Goal: Task Accomplishment & Management: Use online tool/utility

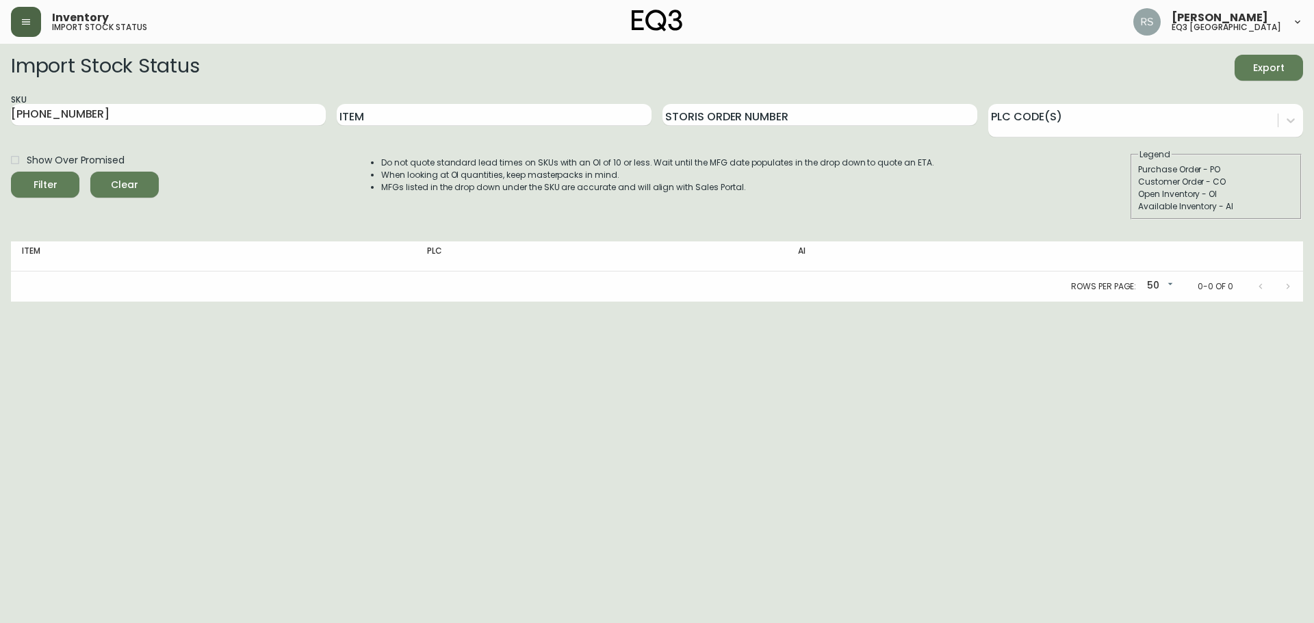
click at [18, 25] on button "button" at bounding box center [26, 22] width 30 height 30
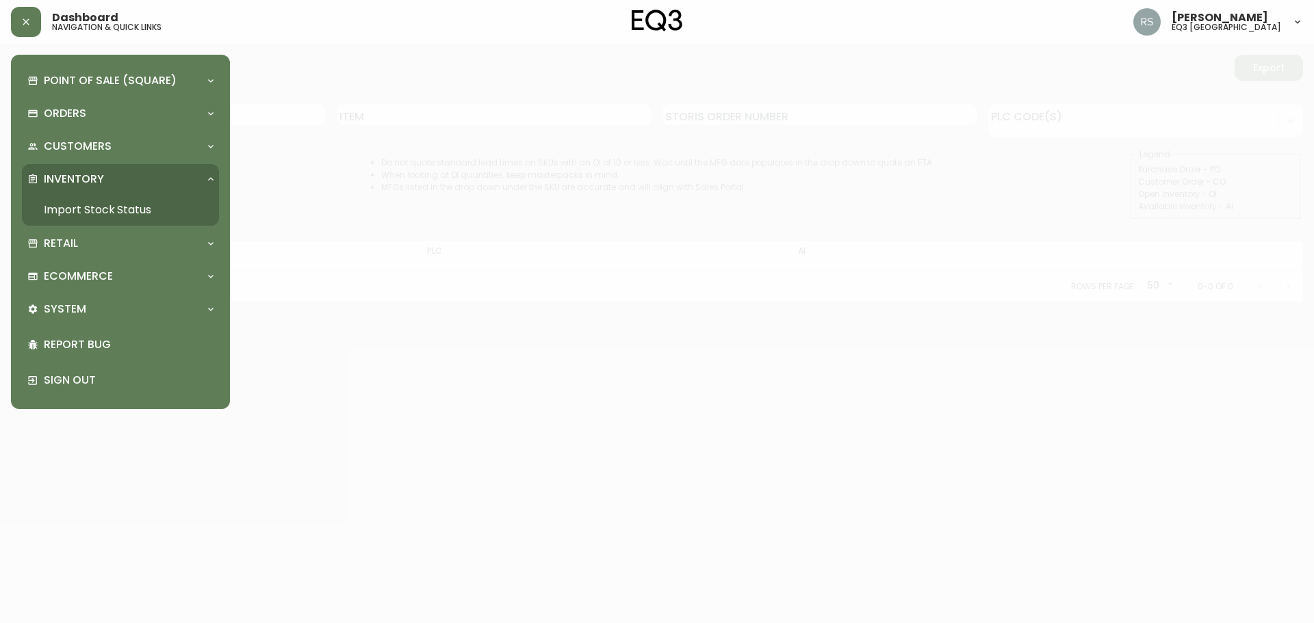
click at [105, 213] on link "Import Stock Status" at bounding box center [120, 209] width 197 height 31
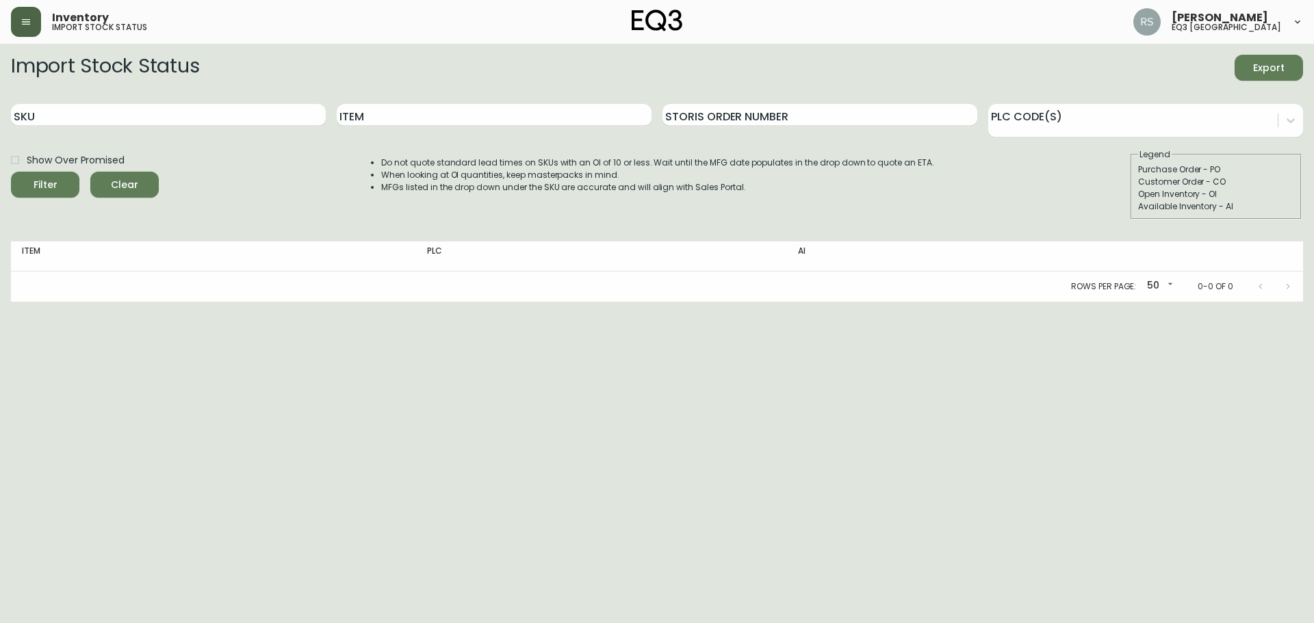
click at [38, 26] on button "button" at bounding box center [26, 22] width 30 height 30
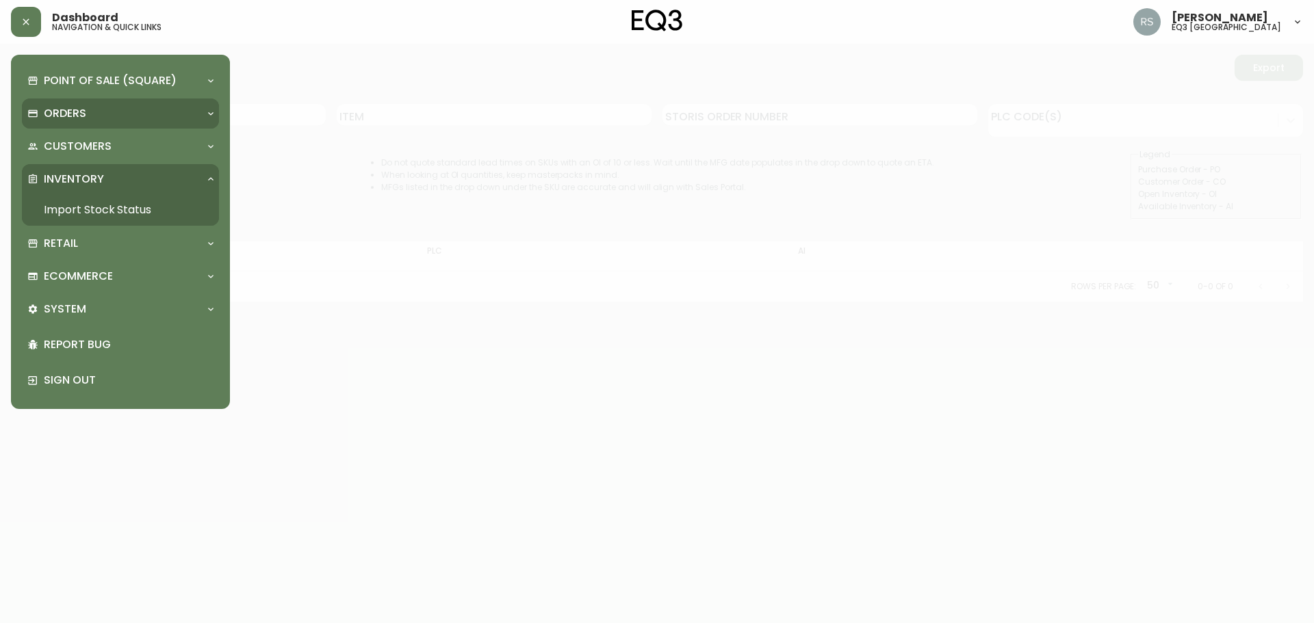
click at [92, 109] on div "Orders" at bounding box center [113, 113] width 172 height 15
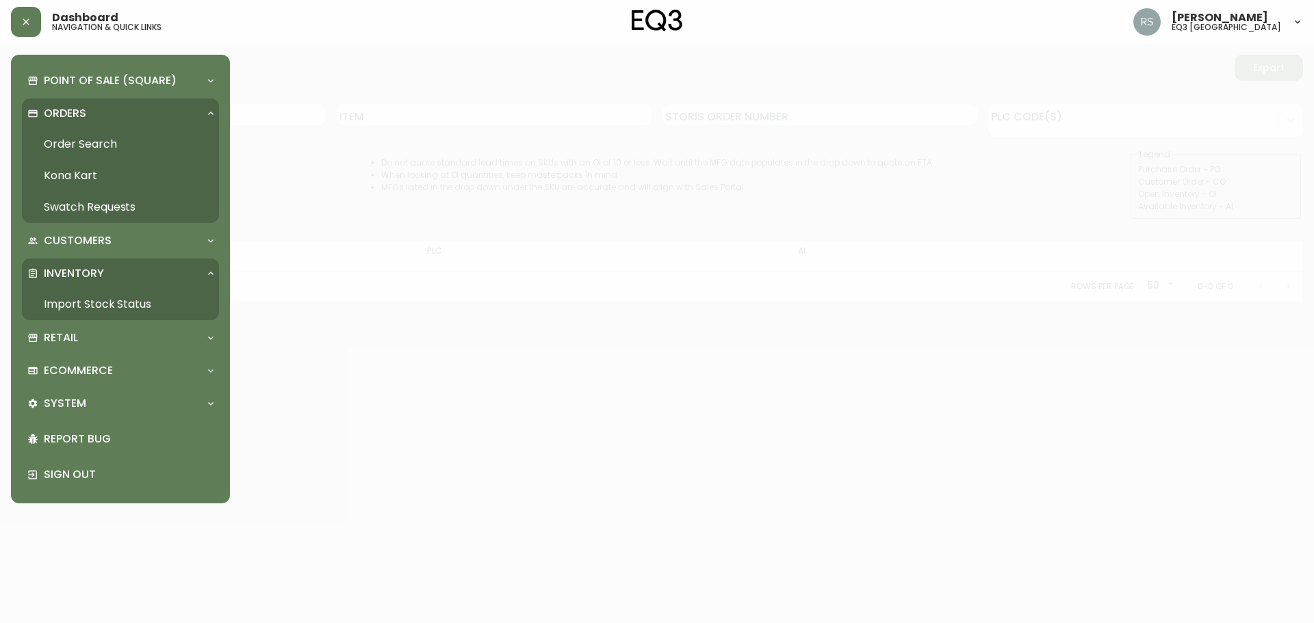
click at [90, 121] on div "Orders" at bounding box center [113, 113] width 172 height 15
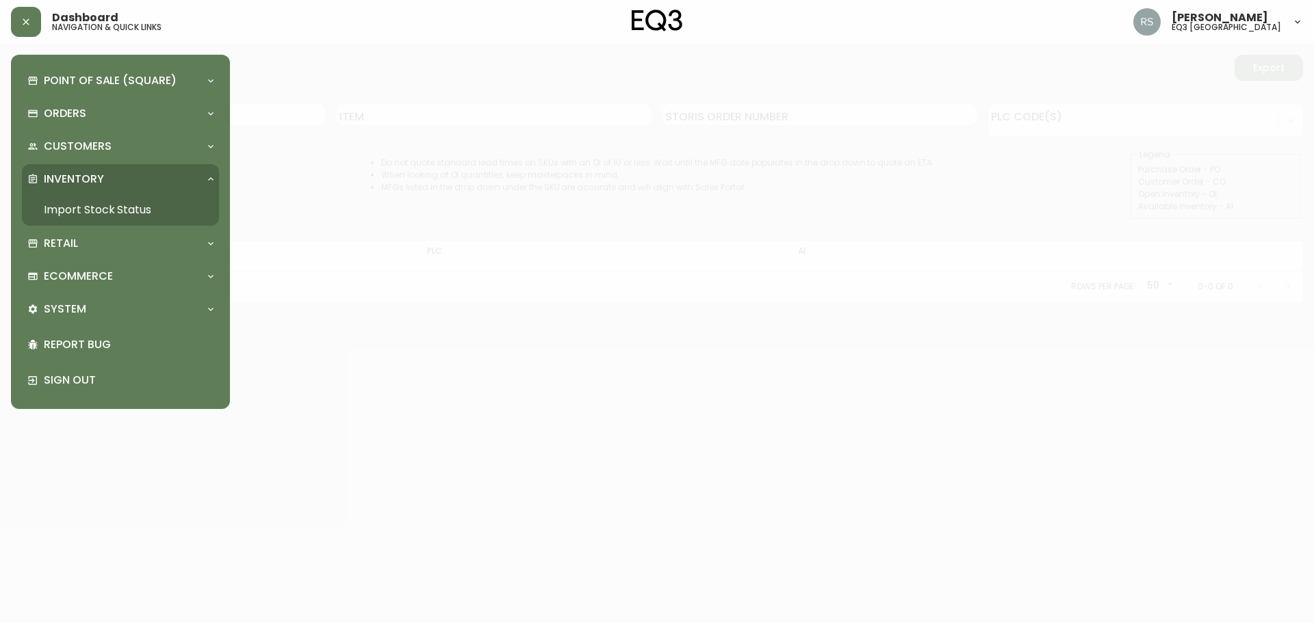
click at [116, 187] on div "Inventory" at bounding box center [120, 179] width 197 height 30
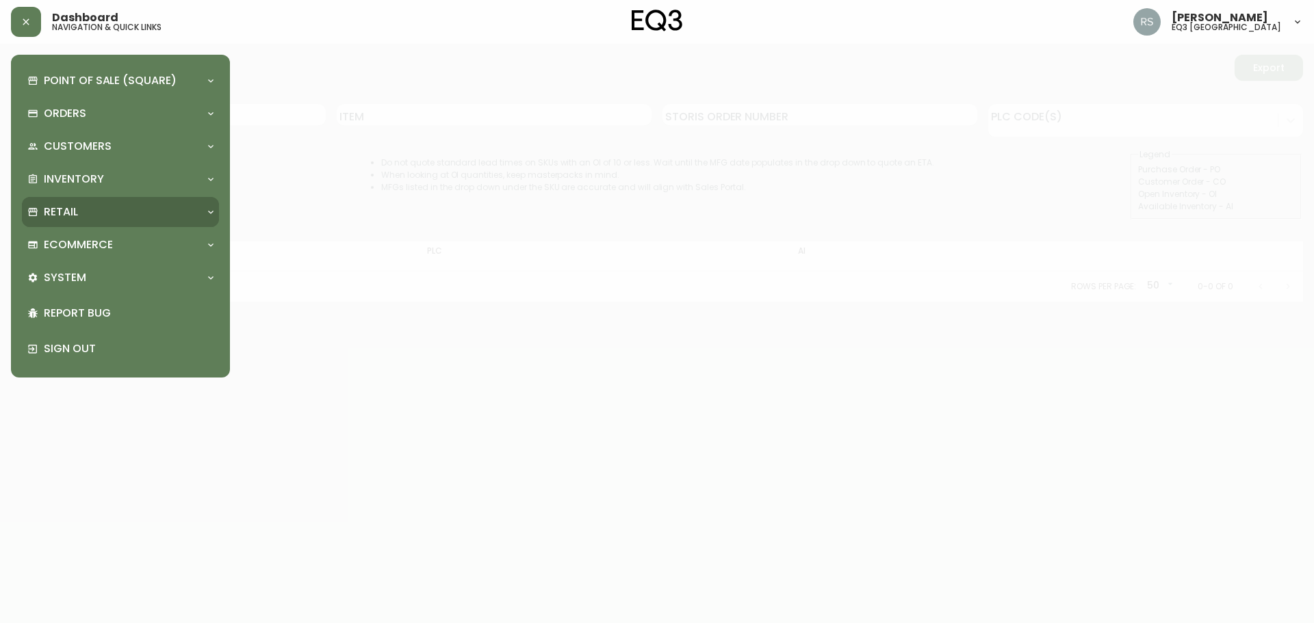
click at [87, 224] on div "Retail" at bounding box center [120, 212] width 197 height 30
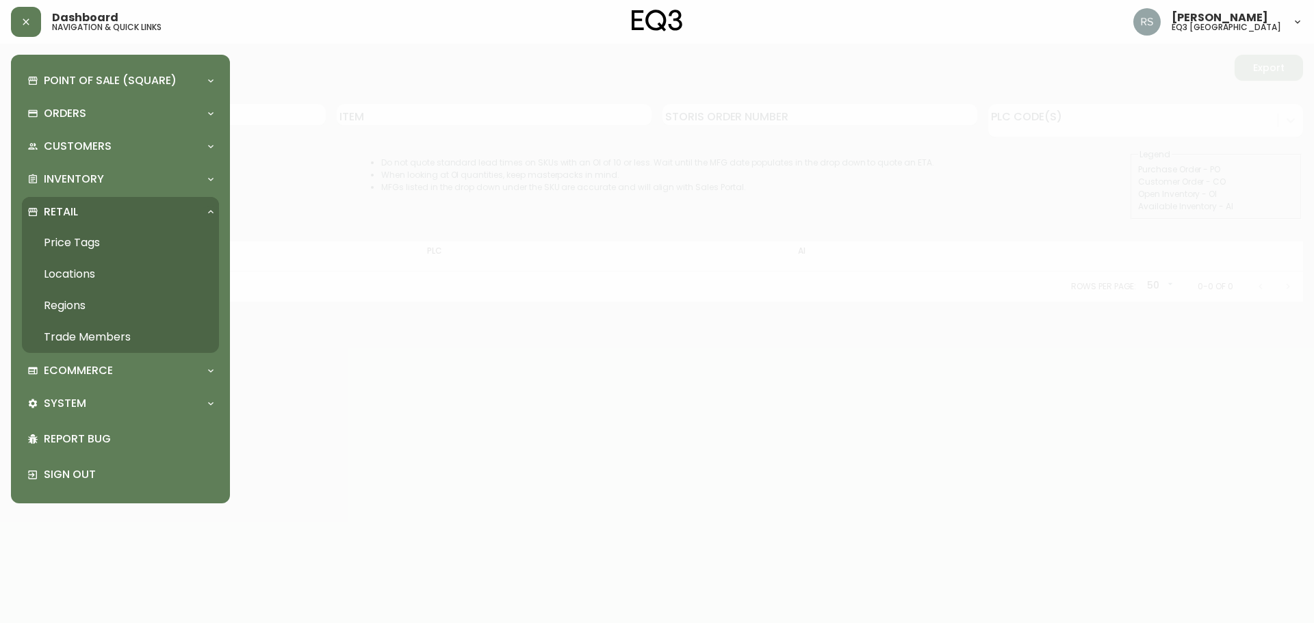
click at [86, 240] on link "Price Tags" at bounding box center [120, 242] width 197 height 31
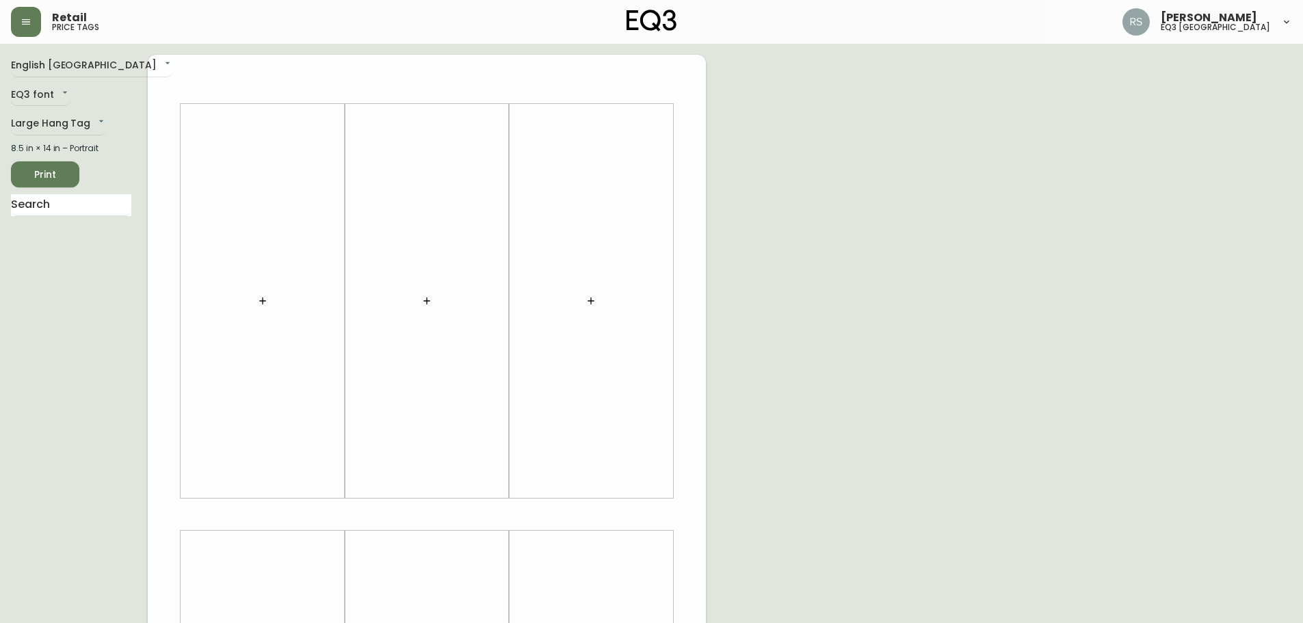
click at [81, 108] on div "English [GEOGRAPHIC_DATA] en_CA EQ3 font EQ3 Large Hang Tag large 8.5 in × 14 i…" at bounding box center [79, 514] width 137 height 919
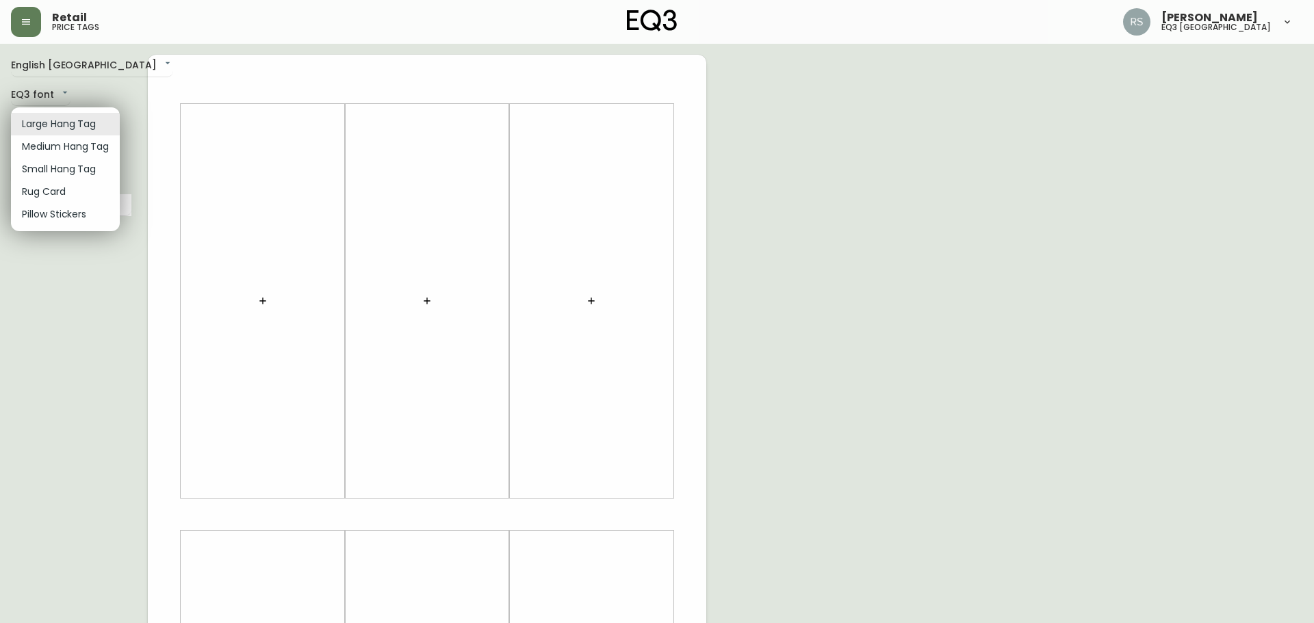
click at [81, 118] on body "Retail price tags [PERSON_NAME] eq3 [GEOGRAPHIC_DATA] English [GEOGRAPHIC_DATA]…" at bounding box center [657, 487] width 1314 height 974
click at [68, 174] on li "Small Hang Tag" at bounding box center [65, 169] width 109 height 23
type input "small"
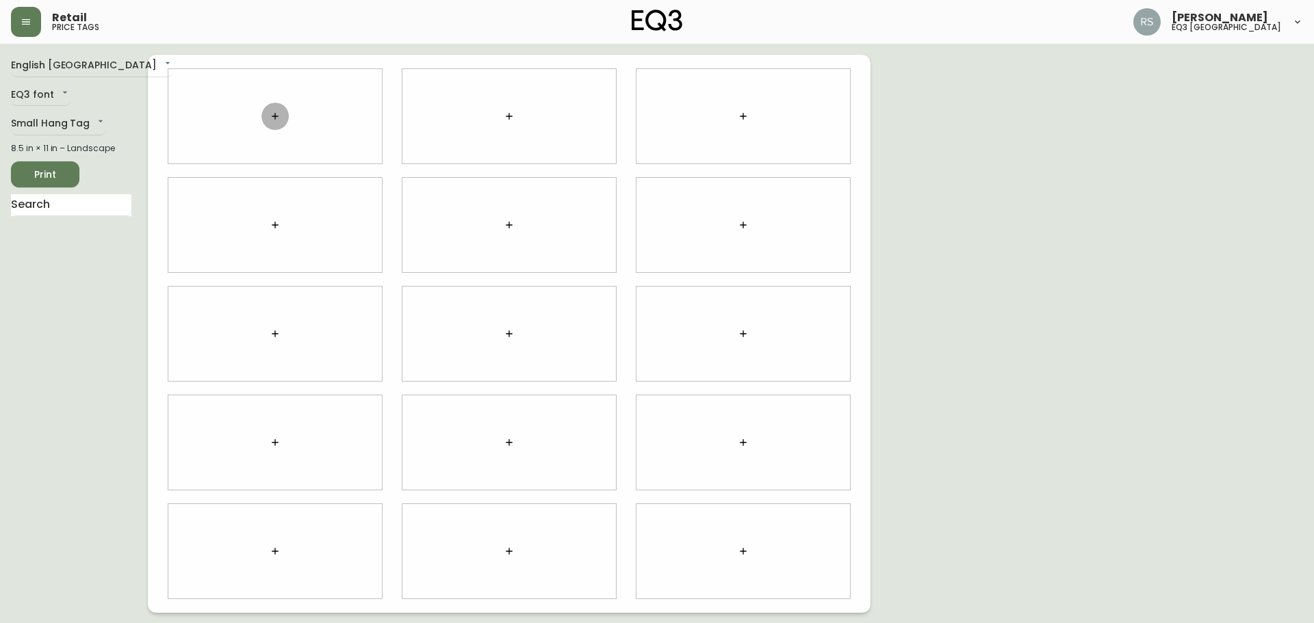
click at [277, 119] on icon "button" at bounding box center [275, 116] width 11 height 11
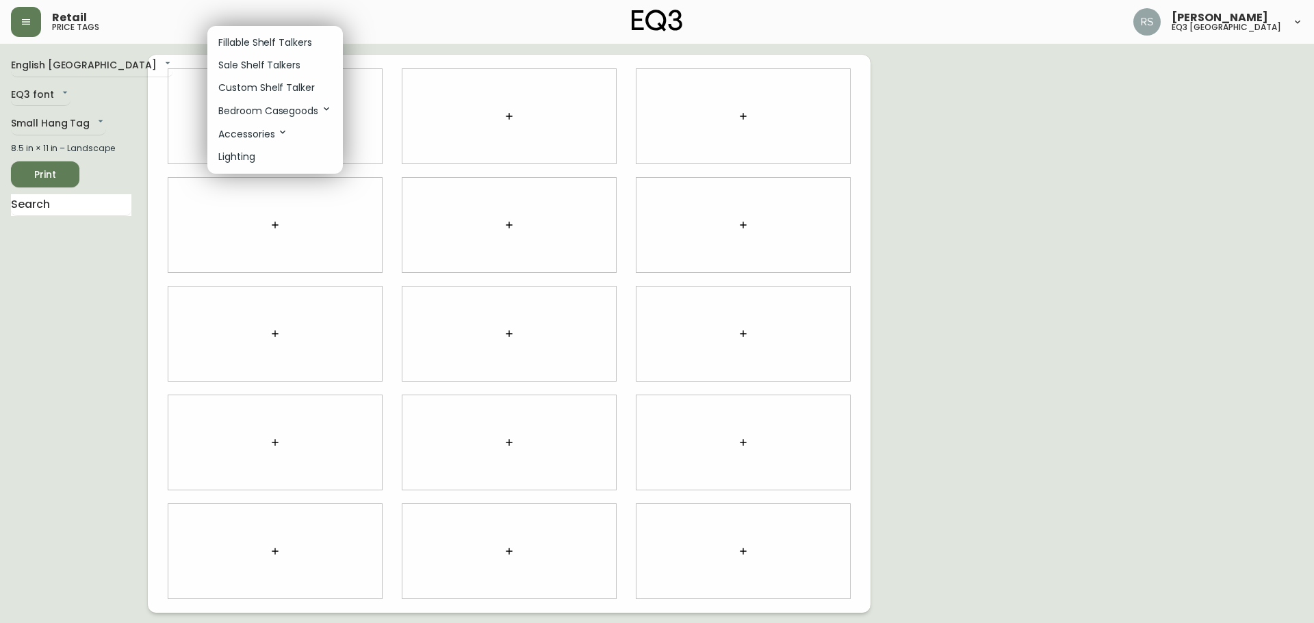
click at [270, 62] on p "Sale Shelf Talkers" at bounding box center [259, 65] width 82 height 14
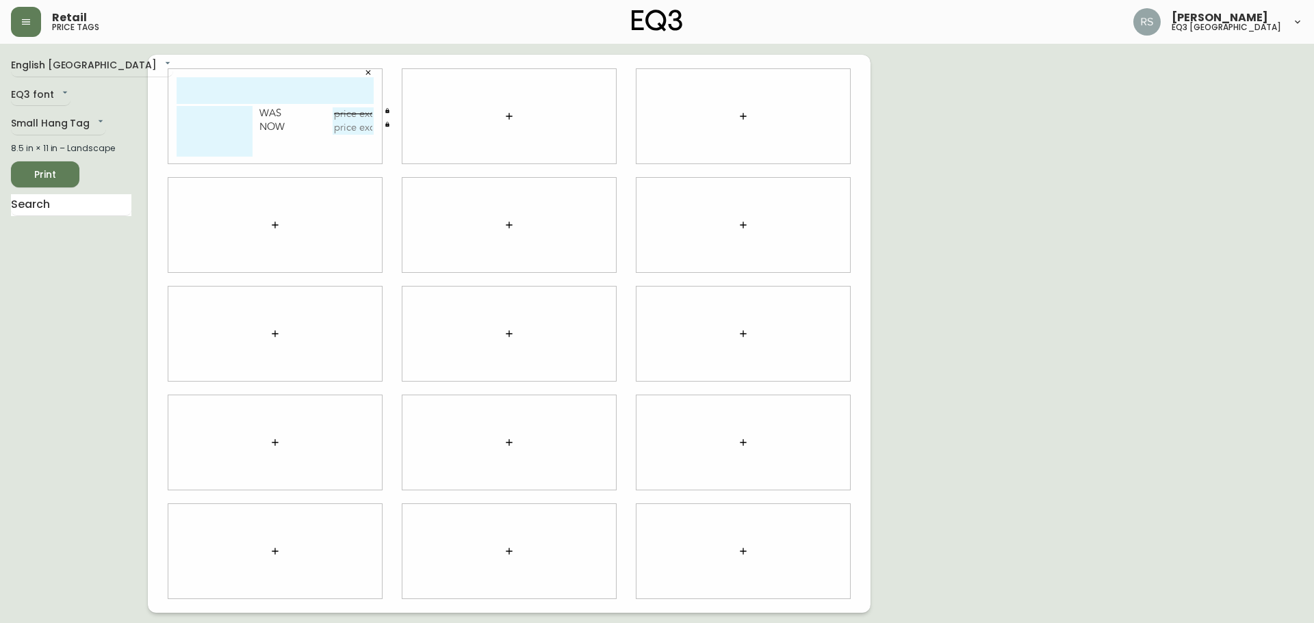
click at [508, 118] on icon "button" at bounding box center [509, 116] width 11 height 11
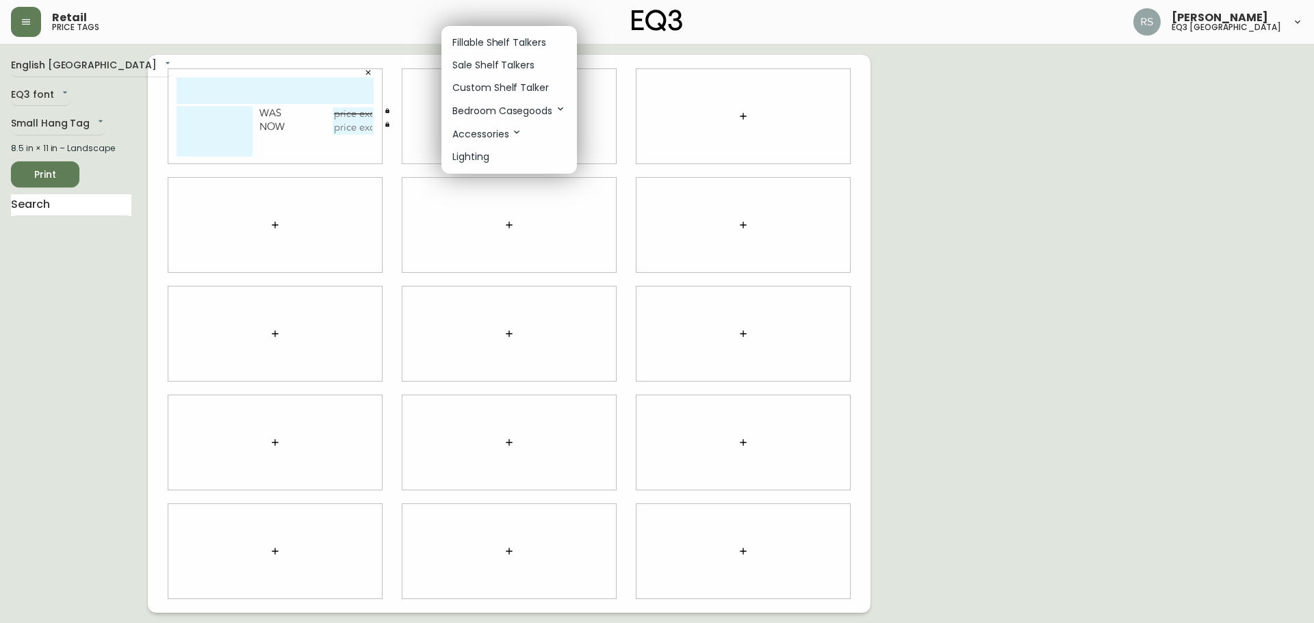
click at [502, 68] on p "Sale Shelf Talkers" at bounding box center [493, 65] width 82 height 14
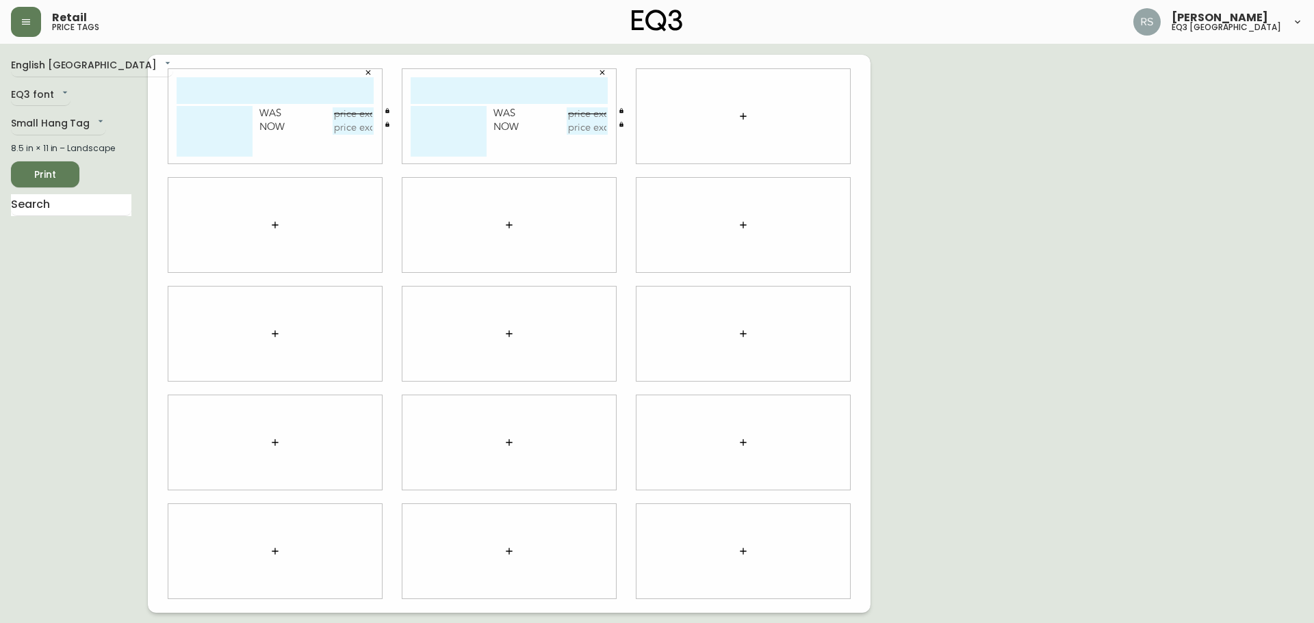
click at [287, 101] on input "text" at bounding box center [275, 90] width 197 height 27
click at [222, 104] on div "Was Now" at bounding box center [274, 116] width 213 height 94
click at [223, 96] on input "text" at bounding box center [275, 90] width 197 height 27
click at [350, 92] on input "RETT THROW" at bounding box center [275, 90] width 197 height 27
drag, startPoint x: 350, startPoint y: 92, endPoint x: 84, endPoint y: 120, distance: 266.9
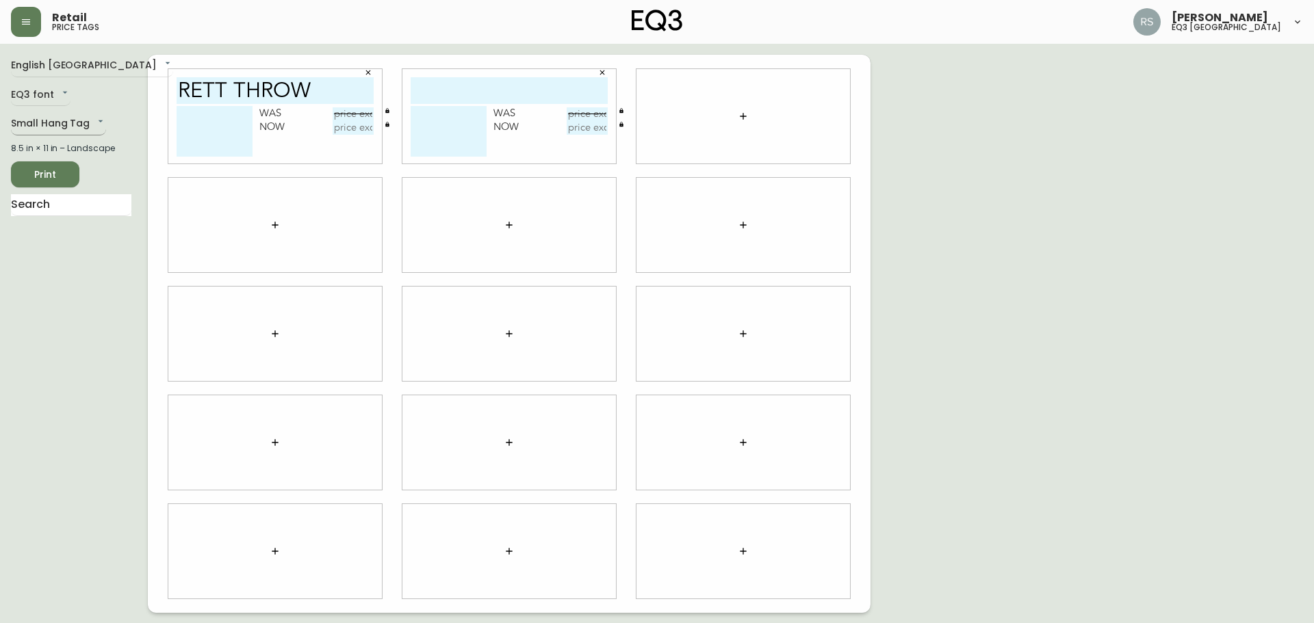
click at [84, 120] on div "English Canada en_CA EQ3 font EQ3 Small Hang Tag small 8.5 in × 11 in – Landsca…" at bounding box center [657, 334] width 1292 height 558
type input "RETT THROW"
click at [469, 86] on input "text" at bounding box center [508, 90] width 197 height 27
paste input "RETT THROW"
type input "RETT THROW"
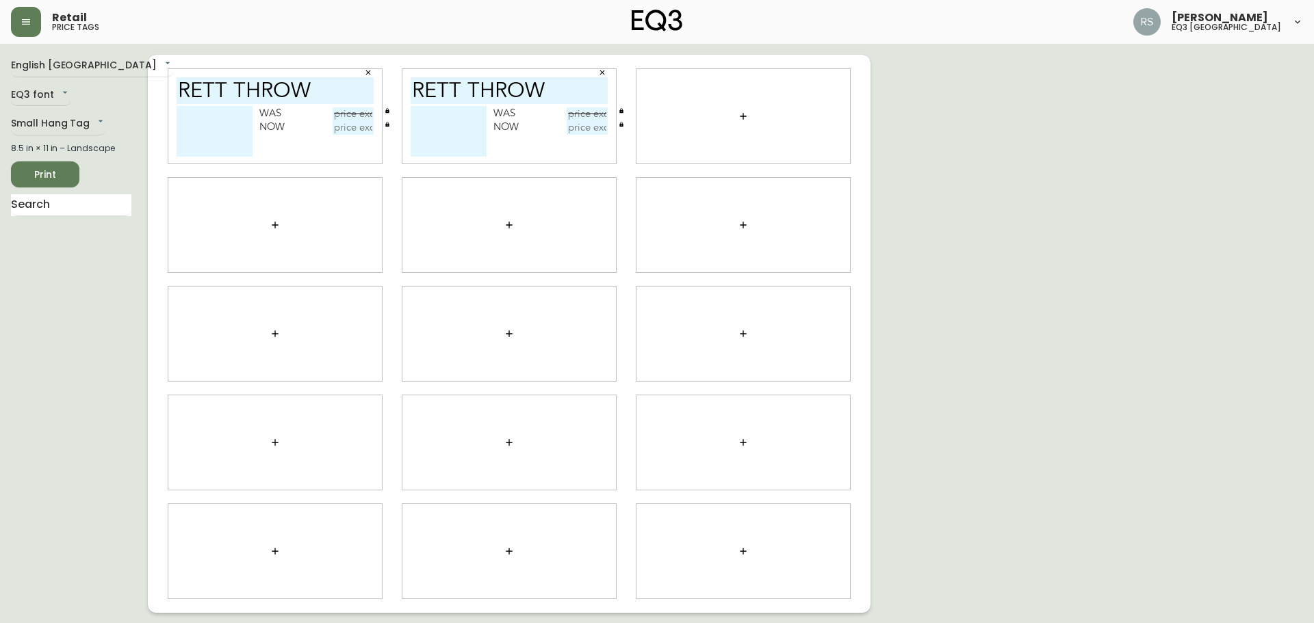
click at [204, 125] on textarea at bounding box center [215, 131] width 76 height 51
click at [222, 117] on textarea at bounding box center [215, 131] width 76 height 51
click at [205, 146] on textarea "Pulled Threads FINAL SALE" at bounding box center [215, 131] width 76 height 51
paste textarea "[PHONE_NUMBER]"
click at [230, 153] on textarea "Pulled Threads FINAL SALE [PHONE_NUMBER] REF #" at bounding box center [215, 131] width 76 height 51
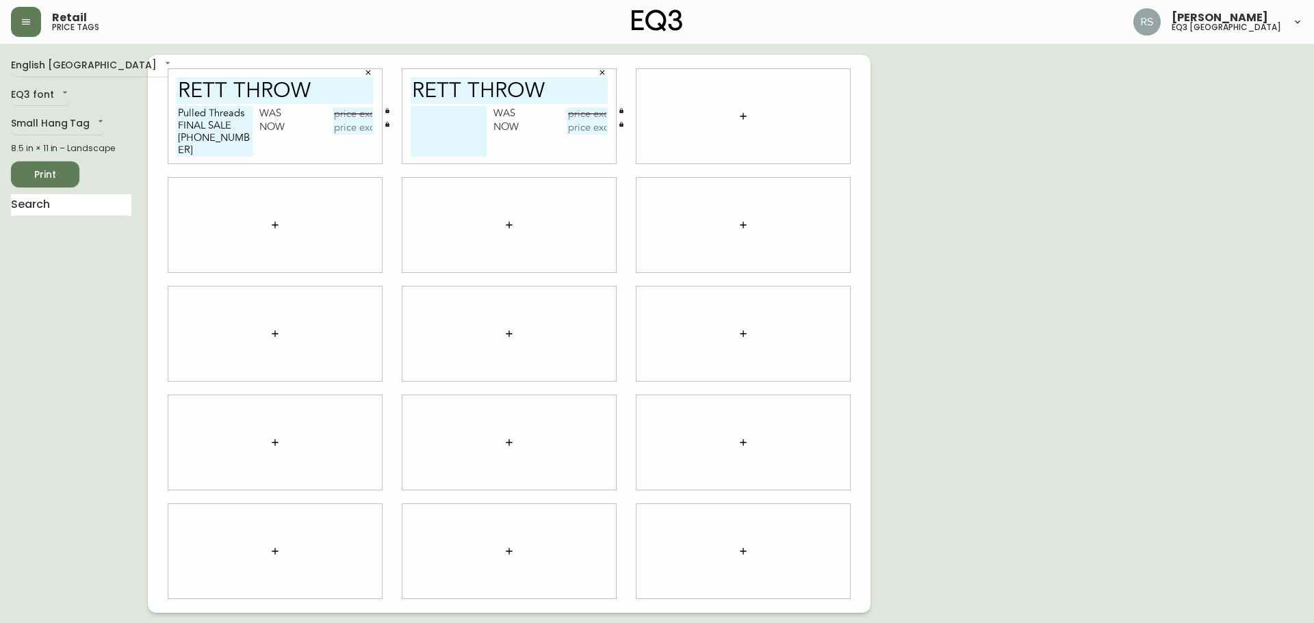
type textarea "Pulled Threads FINAL SALE [PHONE_NUMBER] REF #203"
click at [357, 115] on input "text" at bounding box center [352, 114] width 41 height 14
type input "$99.99"
click at [584, 111] on input "text" at bounding box center [586, 114] width 41 height 14
type input "$99.99"
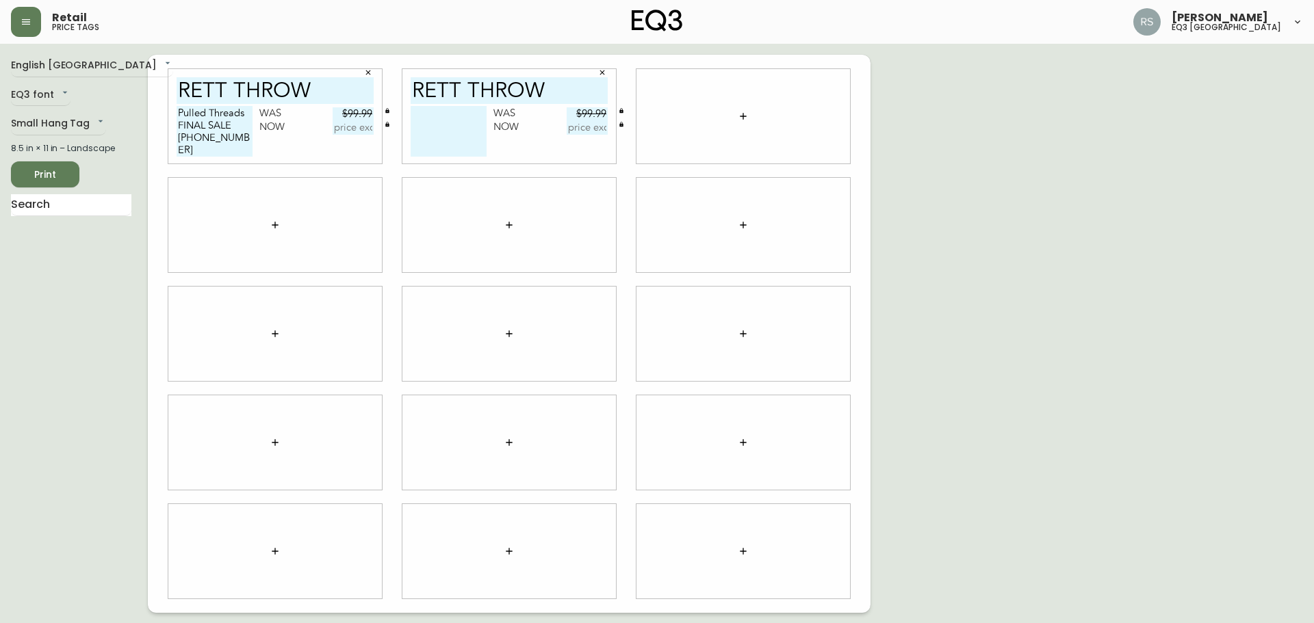
click at [362, 137] on div "Pulled Threads FINAL SALE [PHONE_NUMBER] REF #203 Was $99.99 Now" at bounding box center [275, 134] width 197 height 57
click at [362, 132] on input "text" at bounding box center [352, 128] width 41 height 14
type input "$30"
click at [588, 129] on input "text" at bounding box center [586, 128] width 41 height 14
type input "$30"
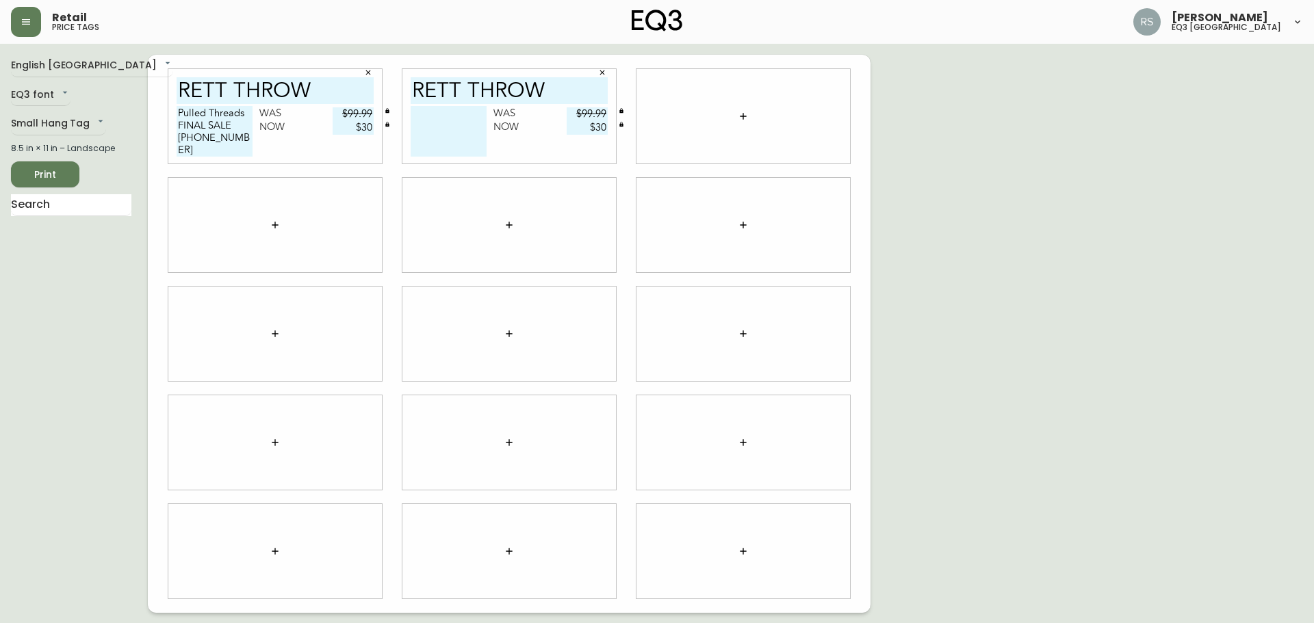
click at [250, 145] on textarea "Pulled Threads FINAL SALE [PHONE_NUMBER] REF #203" at bounding box center [215, 131] width 76 height 51
drag, startPoint x: 227, startPoint y: 151, endPoint x: 176, endPoint y: 110, distance: 65.3
click at [176, 110] on div "RETT THROW Pulled Threads FINAL SALE [PHONE_NUMBER] REF #203 Was $99.99 Now $30" at bounding box center [274, 116] width 213 height 94
click at [449, 140] on textarea at bounding box center [448, 131] width 76 height 51
paste textarea "Pulled Threads FINAL SALE [PHONE_NUMBER] REF #203"
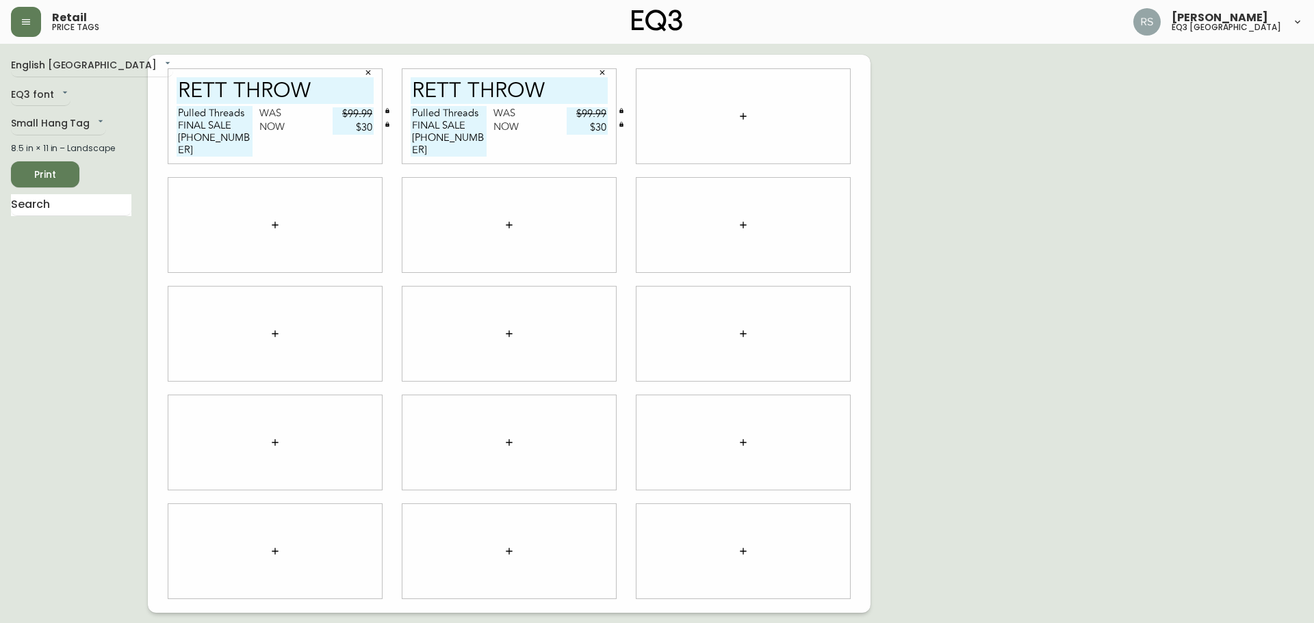
type textarea "Pulled Threads FINAL SALE [PHONE_NUMBER] REF #204"
click at [1023, 241] on div "English Canada en_CA EQ3 font EQ3 Small Hang Tag small 8.5 in × 11 in – Landsca…" at bounding box center [657, 334] width 1292 height 558
click at [70, 271] on div "English [GEOGRAPHIC_DATA] en_CA EQ3 font EQ3 Small Hang Tag small 8.5 in × 11 i…" at bounding box center [79, 334] width 137 height 558
click at [72, 175] on button "Print" at bounding box center [45, 174] width 68 height 26
